Goal: Task Accomplishment & Management: Manage account settings

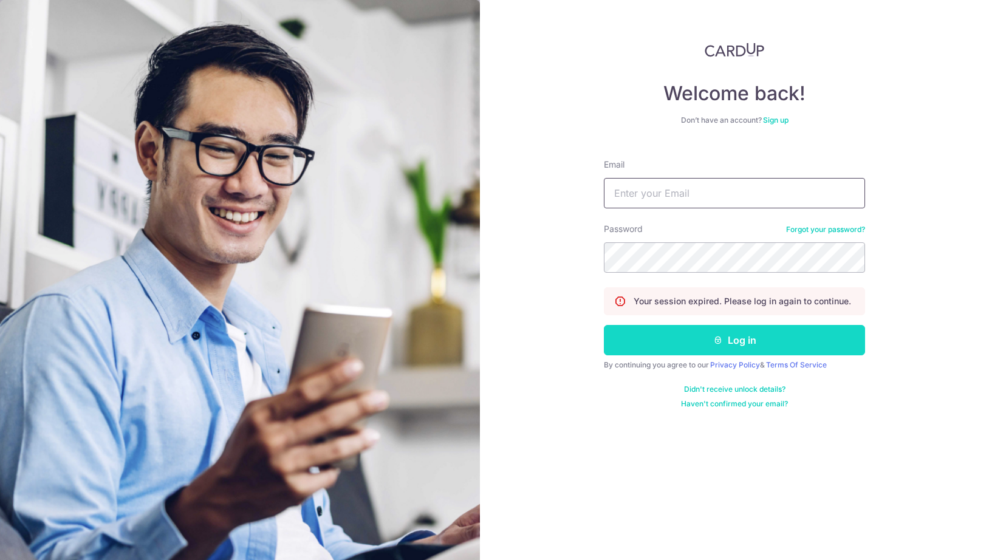
type input "[EMAIL_ADDRESS][DOMAIN_NAME]"
click at [727, 338] on button "Log in" at bounding box center [734, 340] width 261 height 30
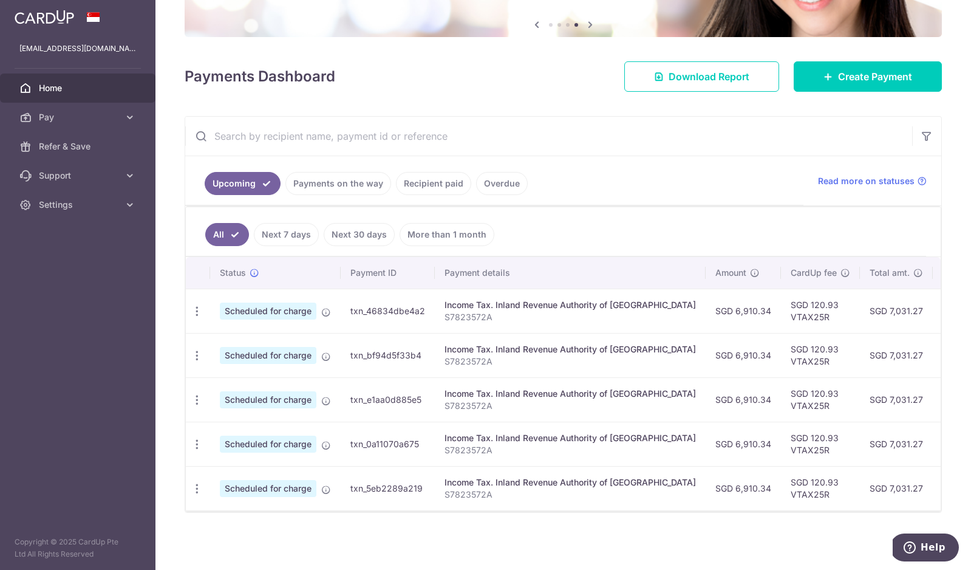
scroll to position [111, 0]
